Goal: Task Accomplishment & Management: Use online tool/utility

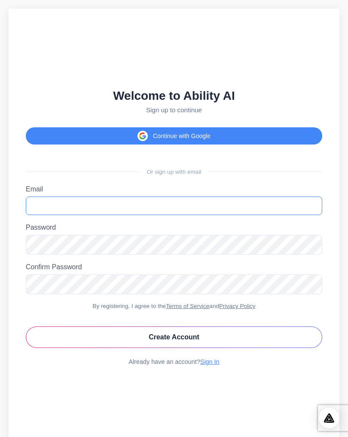
click at [110, 197] on input "Email" at bounding box center [174, 205] width 296 height 18
type input "**********"
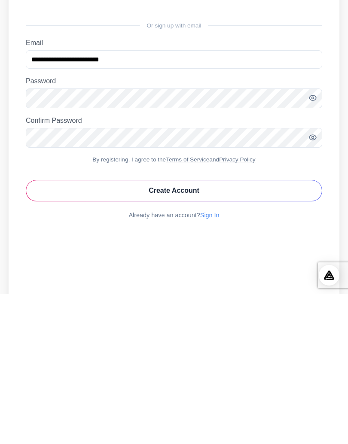
click at [192, 330] on button "Create Account" at bounding box center [174, 340] width 296 height 21
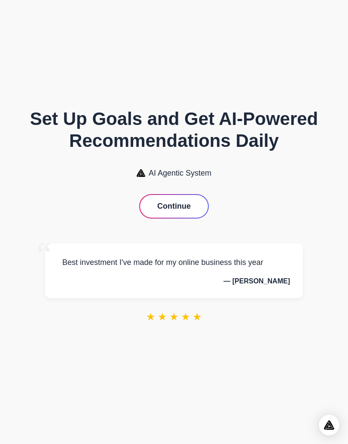
click at [187, 206] on button "Continue" at bounding box center [174, 206] width 68 height 23
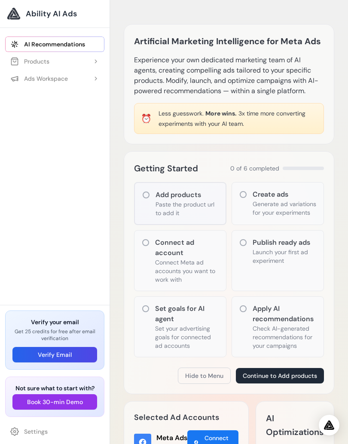
click at [185, 210] on p "Paste the product url to add it" at bounding box center [187, 208] width 63 height 17
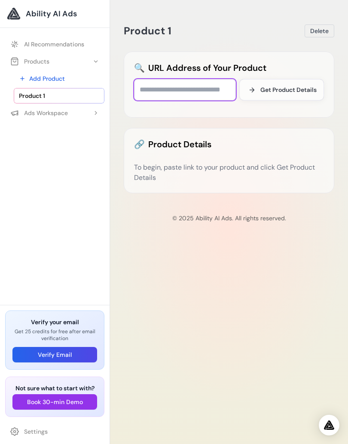
click at [183, 90] on input "text" at bounding box center [185, 89] width 102 height 21
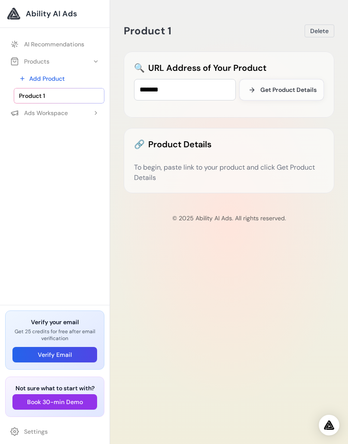
click at [277, 87] on span "Get Product Details" at bounding box center [288, 90] width 56 height 9
click at [209, 79] on input "*******" at bounding box center [185, 89] width 102 height 21
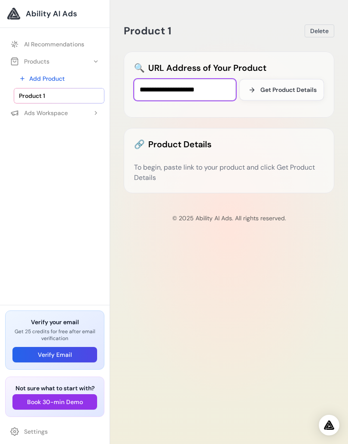
click at [217, 86] on input "**********" at bounding box center [185, 89] width 102 height 21
type input "**********"
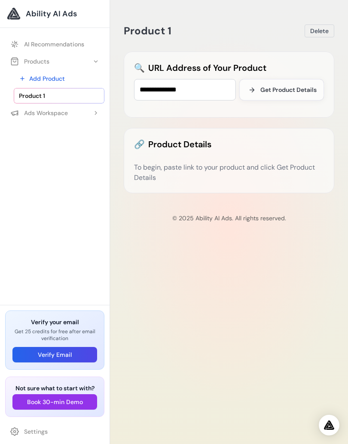
click at [291, 82] on button "Get Product Details" at bounding box center [281, 89] width 85 height 21
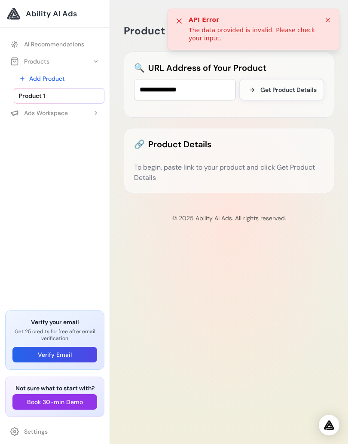
click at [327, 14] on div "API Error The data provided is invalid. Please check your input." at bounding box center [254, 30] width 172 height 42
click at [329, 19] on icon at bounding box center [327, 20] width 7 height 7
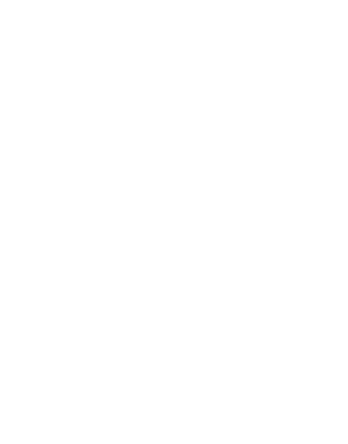
click at [180, 0] on html at bounding box center [174, 0] width 348 height 0
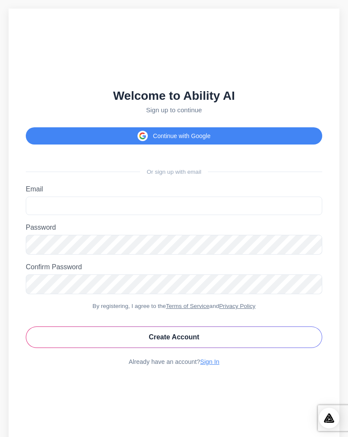
click at [216, 180] on div "Welcome to Ability AI Sign up to continue Continue with Google Or sign up with …" at bounding box center [174, 227] width 331 height 437
click at [208, 180] on div "Welcome to Ability AI Sign up to continue Continue with Google Or sign up with …" at bounding box center [174, 227] width 331 height 437
click at [201, 185] on label "Email" at bounding box center [174, 189] width 296 height 8
click at [201, 196] on input "Email" at bounding box center [174, 205] width 296 height 18
click at [206, 180] on div "Welcome to Ability AI Sign up to continue Continue with Google Or sign up with …" at bounding box center [174, 227] width 331 height 437
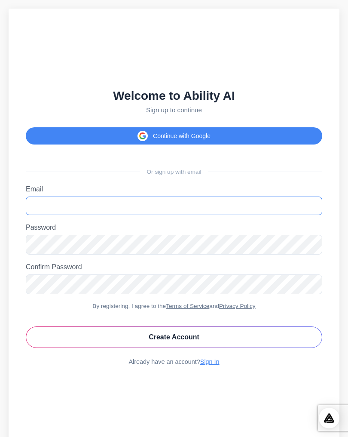
click at [198, 199] on input "Email" at bounding box center [174, 205] width 296 height 18
type input "**********"
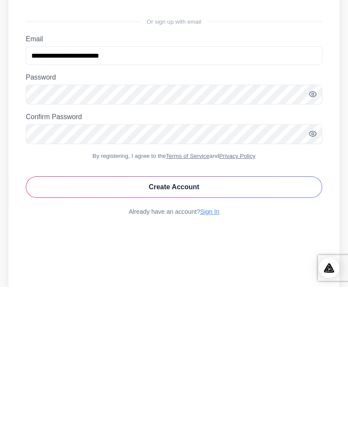
click at [214, 326] on button "Create Account" at bounding box center [174, 336] width 296 height 21
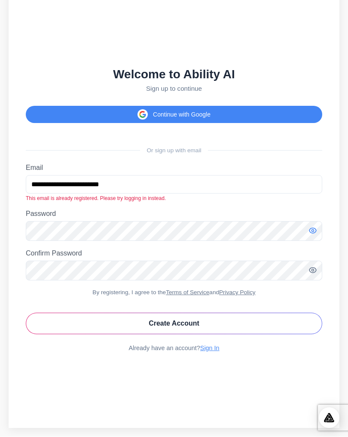
click at [315, 232] on icon "Toggle password visibility" at bounding box center [312, 230] width 7 height 5
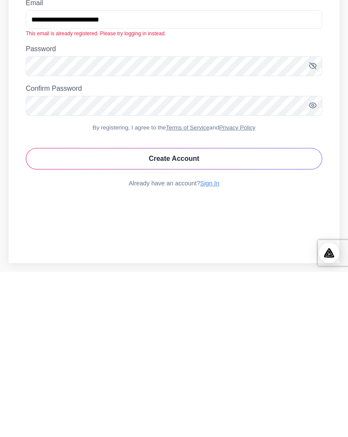
click at [212, 345] on link "Sign In" at bounding box center [209, 348] width 19 height 7
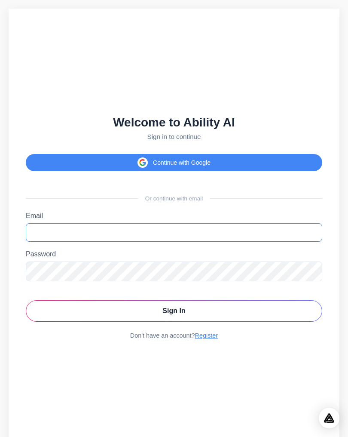
click at [207, 229] on input "Email" at bounding box center [174, 232] width 296 height 18
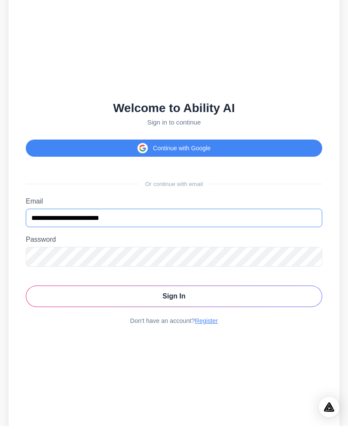
type input "**********"
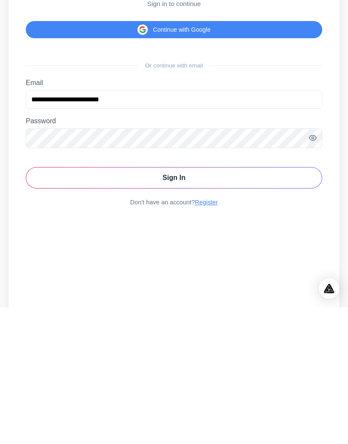
click at [318, 254] on label "Password" at bounding box center [174, 258] width 296 height 8
click at [315, 272] on icon "Toggle password visibility" at bounding box center [312, 274] width 7 height 5
click at [309, 270] on icon "Toggle password visibility" at bounding box center [312, 274] width 9 height 9
click at [316, 270] on icon "Toggle password visibility" at bounding box center [312, 274] width 9 height 9
click at [239, 304] on button "Sign In" at bounding box center [174, 314] width 296 height 21
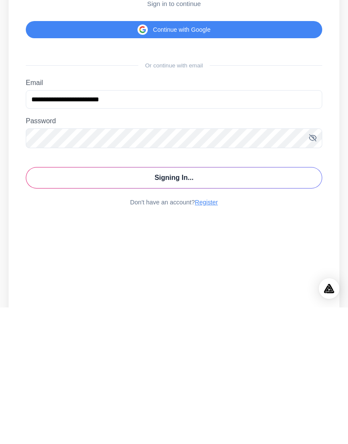
scroll to position [17, 0]
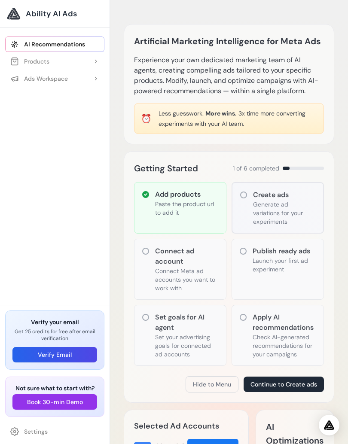
click at [195, 219] on div "Add products Paste the product url to add it" at bounding box center [180, 208] width 92 height 52
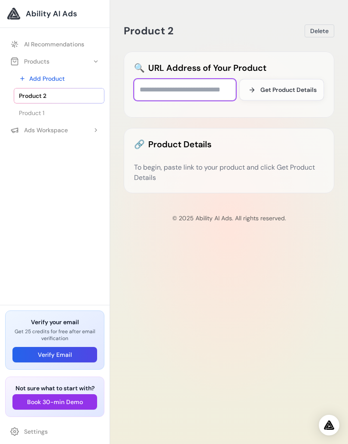
click at [212, 90] on input "text" at bounding box center [185, 89] width 102 height 21
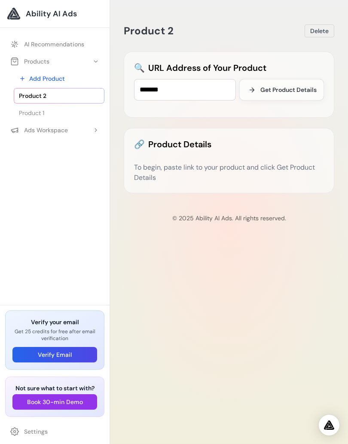
click at [287, 93] on span "Get Product Details" at bounding box center [288, 90] width 56 height 9
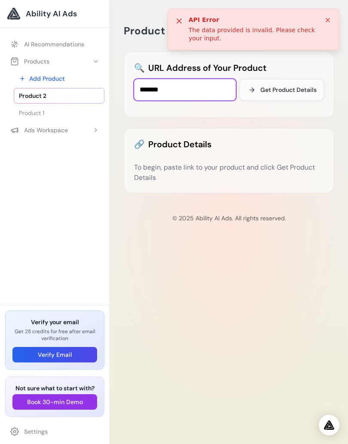
click at [210, 85] on input "*******" at bounding box center [185, 89] width 102 height 21
type input "*"
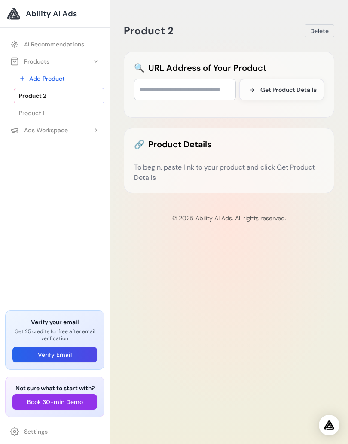
click at [73, 123] on button "Ads Workspace" at bounding box center [54, 129] width 99 height 15
